Goal: Task Accomplishment & Management: Manage account settings

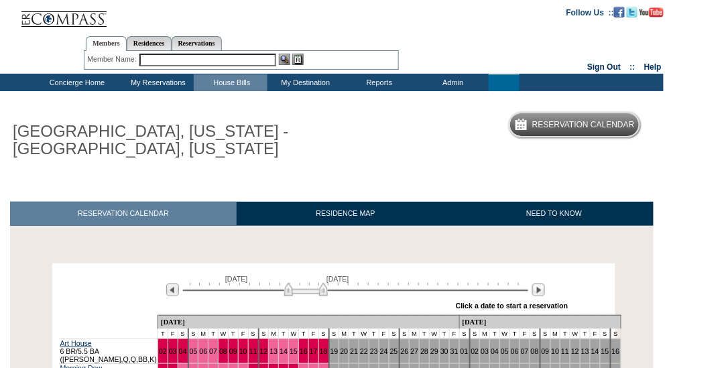
scroll to position [195, 0]
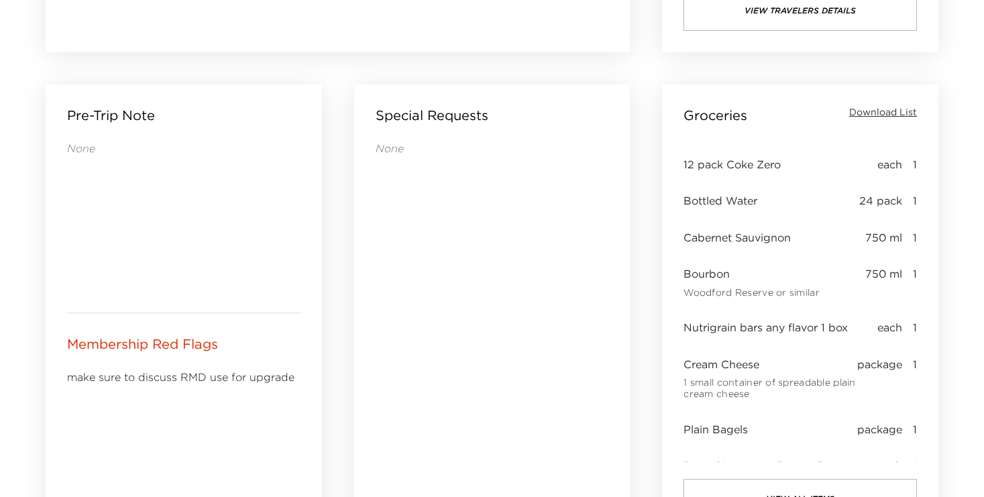
scroll to position [555, 0]
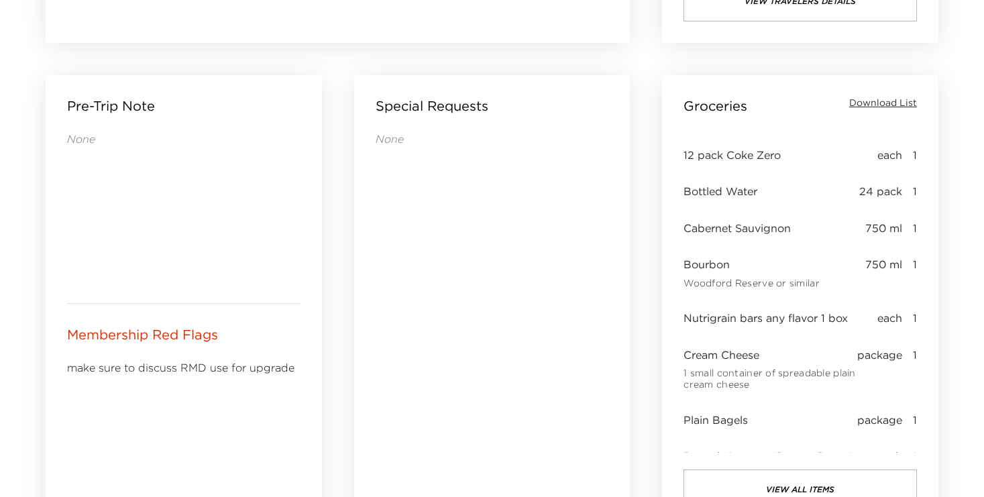
click at [881, 101] on span "Download List" at bounding box center [883, 103] width 68 height 13
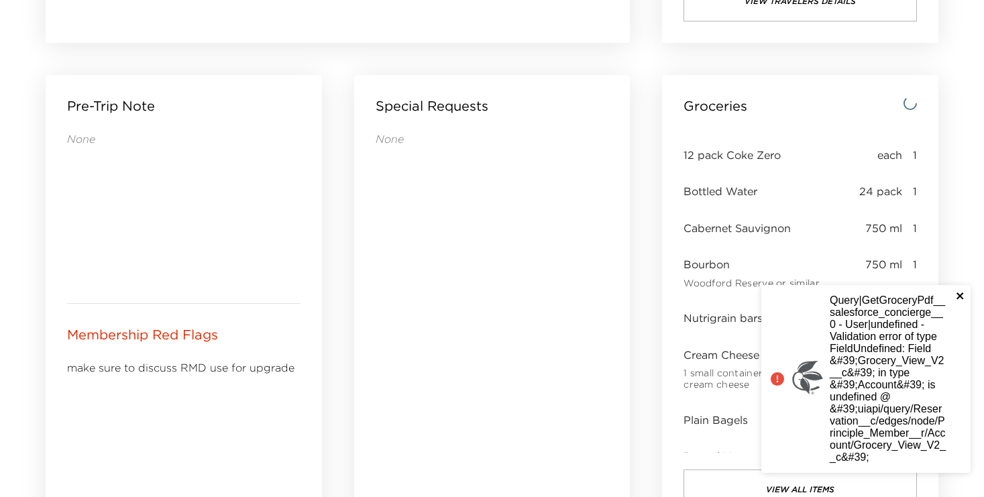
click at [956, 294] on icon "close" at bounding box center [960, 295] width 9 height 11
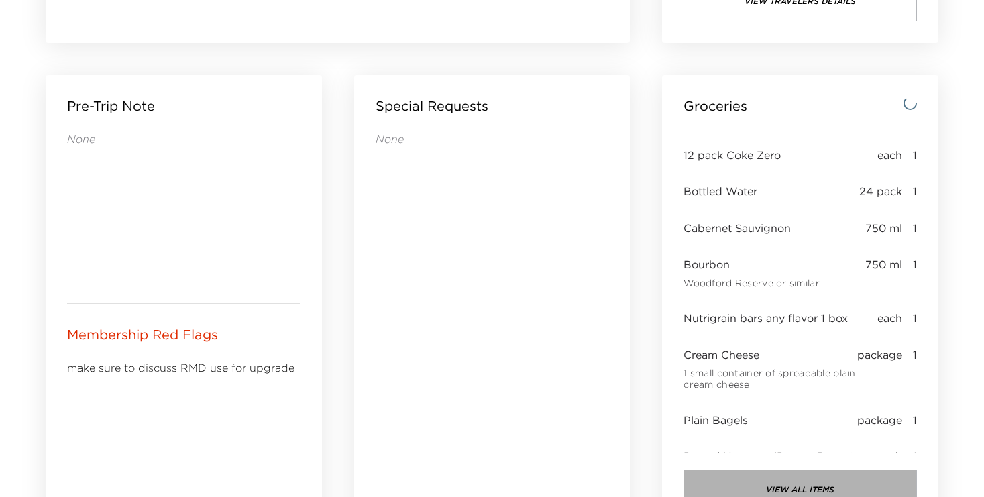
click at [785, 485] on button "view all items" at bounding box center [799, 490] width 233 height 40
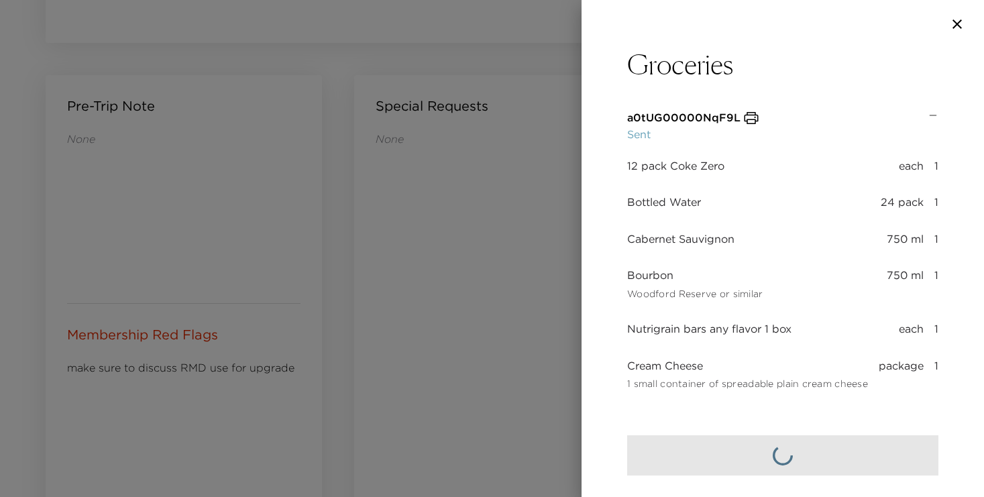
scroll to position [60, 0]
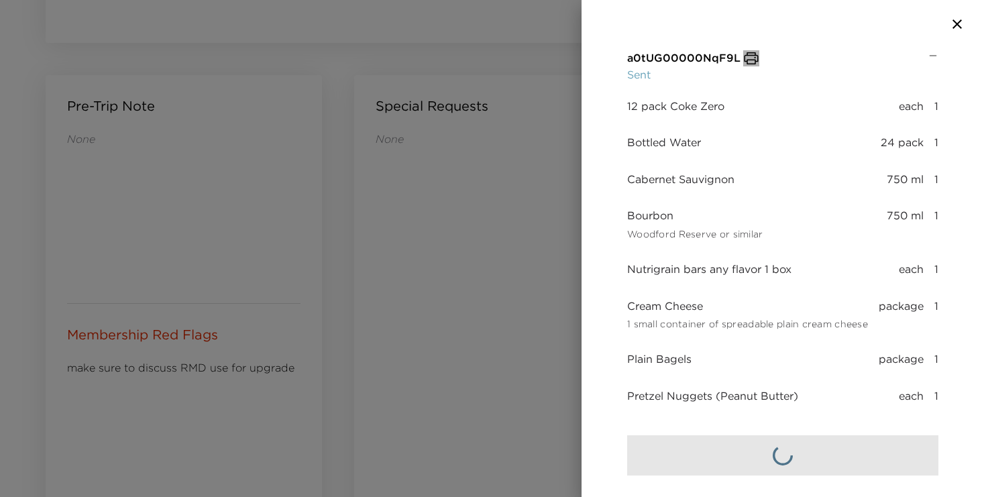
click at [753, 59] on icon "button" at bounding box center [751, 58] width 16 height 16
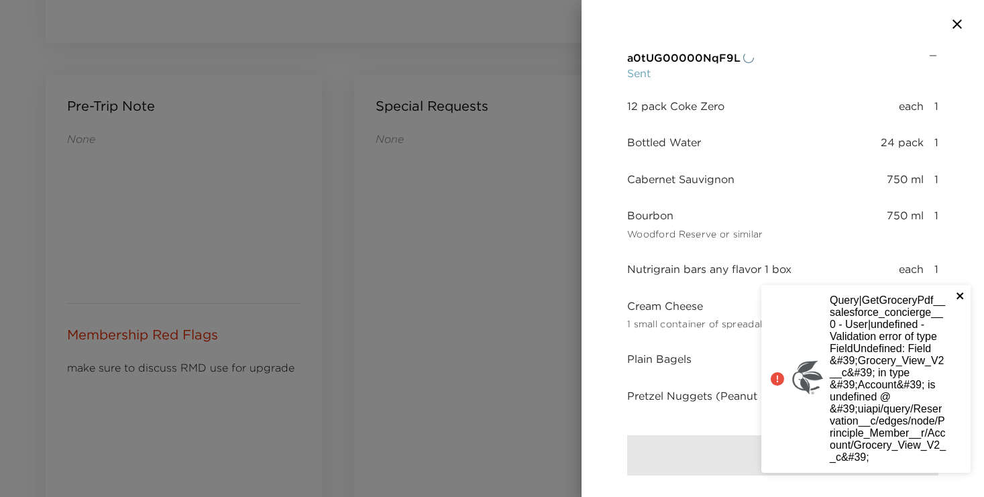
click at [959, 295] on icon "close" at bounding box center [959, 295] width 7 height 7
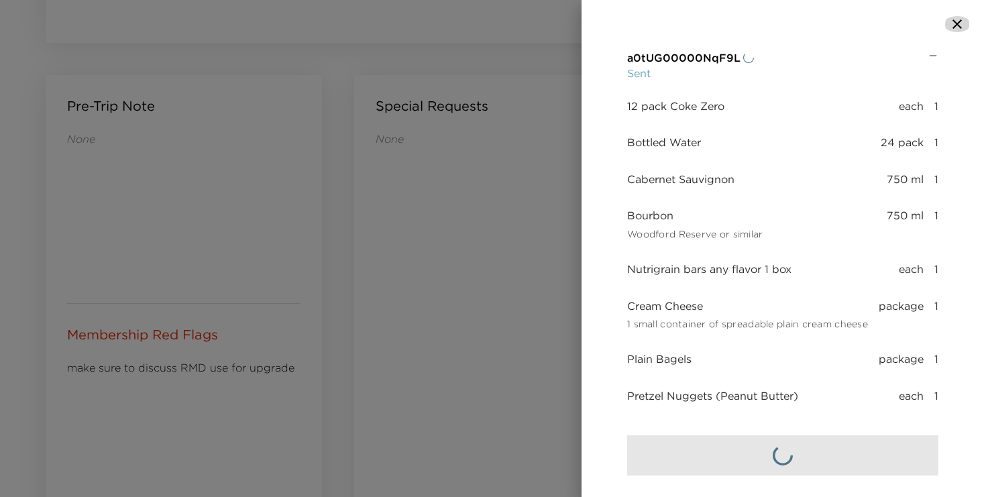
click at [953, 19] on icon "button" at bounding box center [956, 23] width 9 height 9
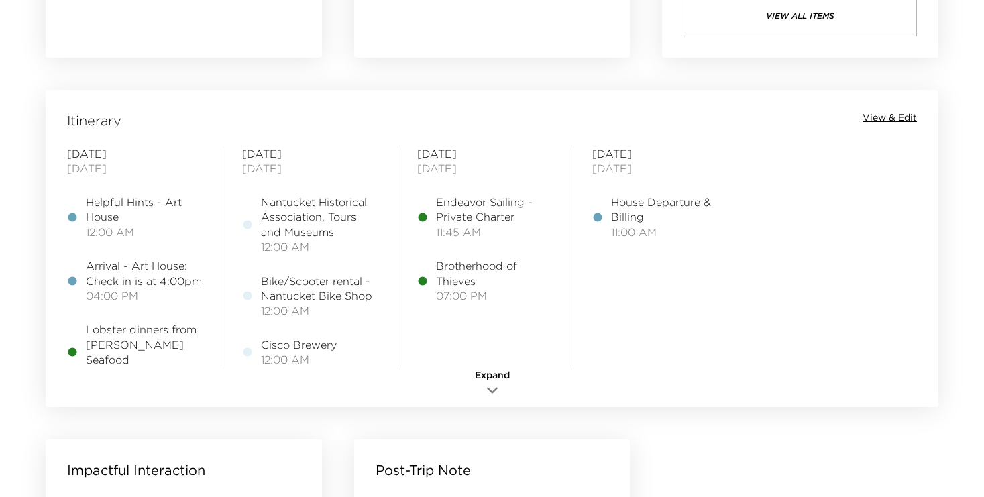
scroll to position [964, 0]
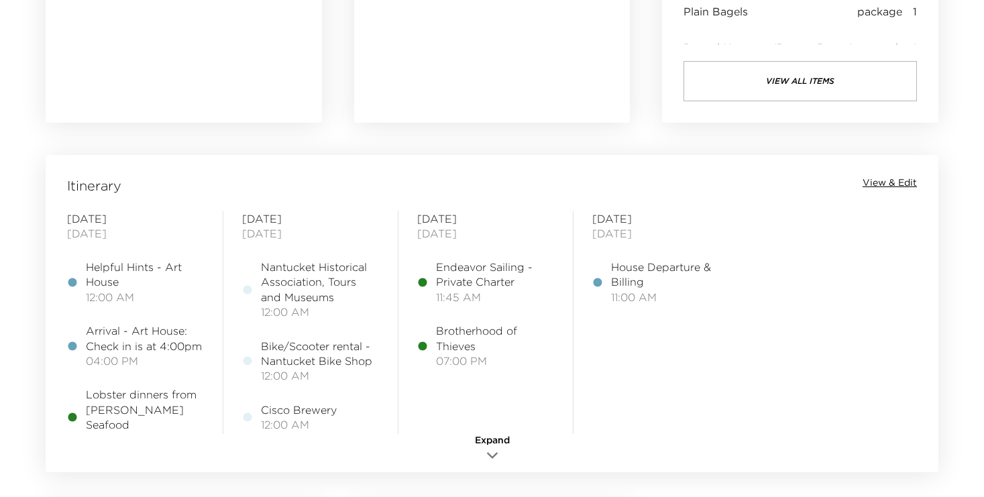
click at [889, 181] on span "View & Edit" at bounding box center [890, 182] width 54 height 13
